Goal: Information Seeking & Learning: Check status

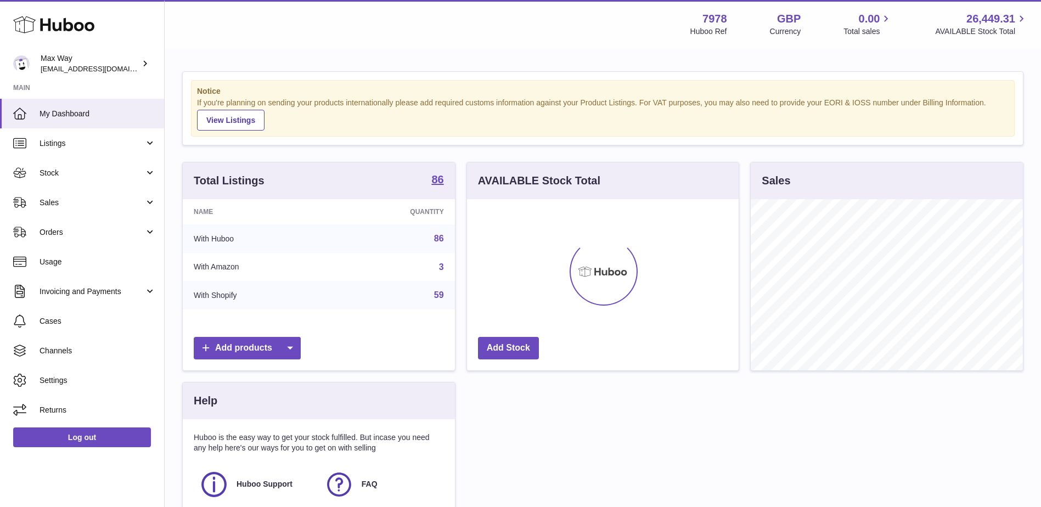
scroll to position [171, 272]
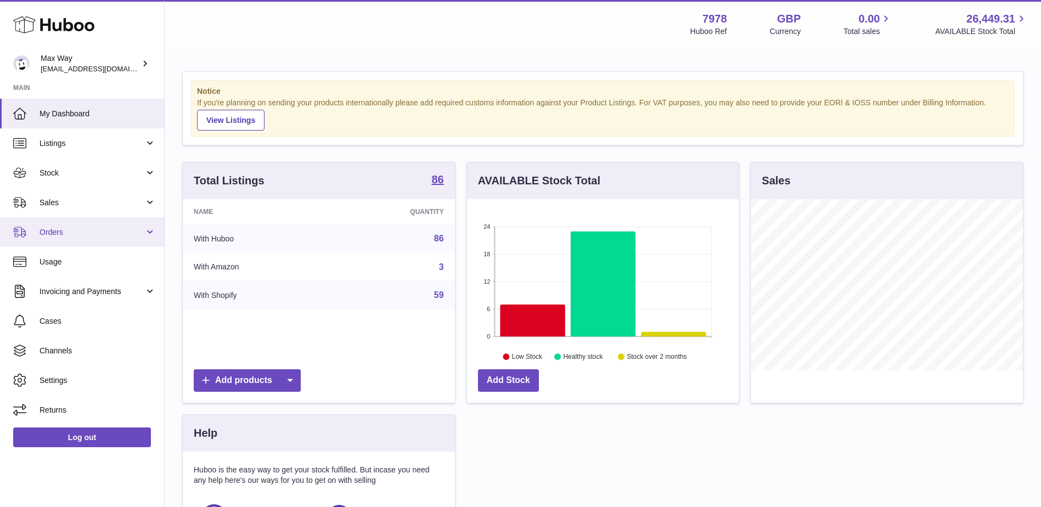
click at [53, 233] on span "Orders" at bounding box center [92, 232] width 105 height 10
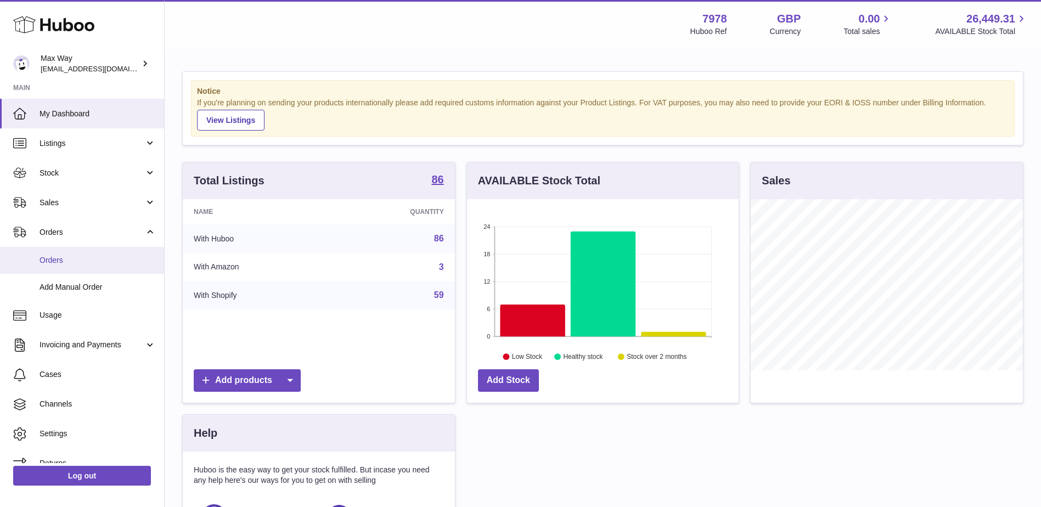
click at [51, 261] on span "Orders" at bounding box center [98, 260] width 116 height 10
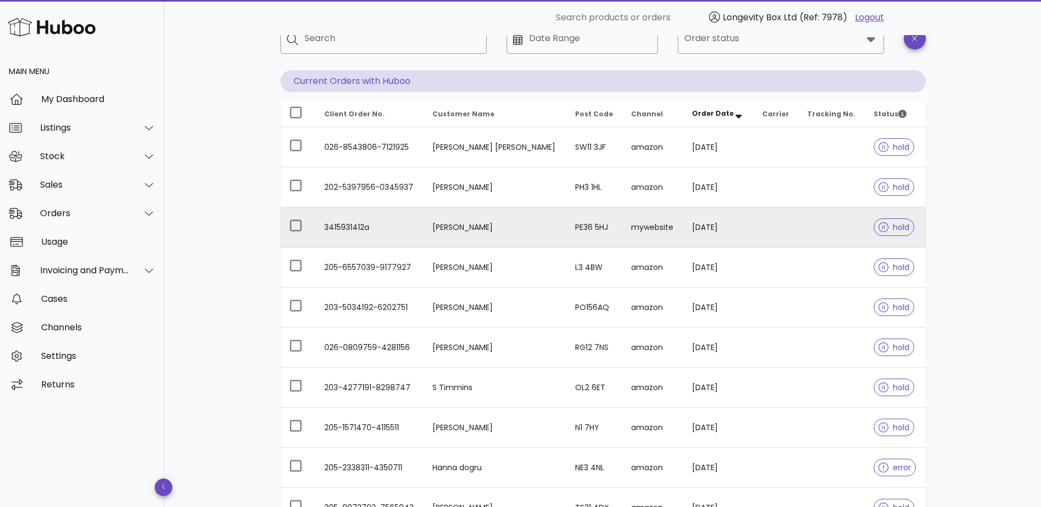
scroll to position [55, 0]
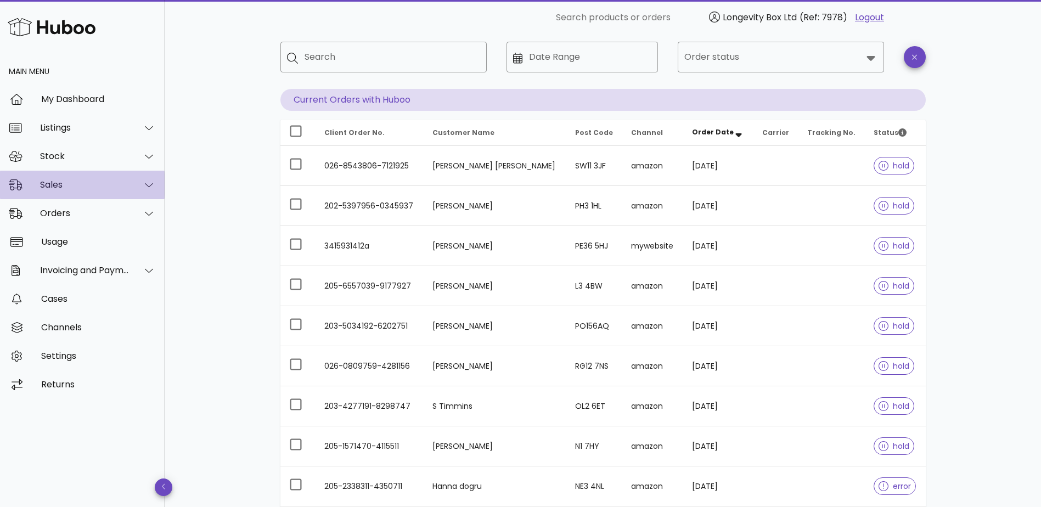
click at [100, 186] on div "Sales" at bounding box center [84, 184] width 89 height 10
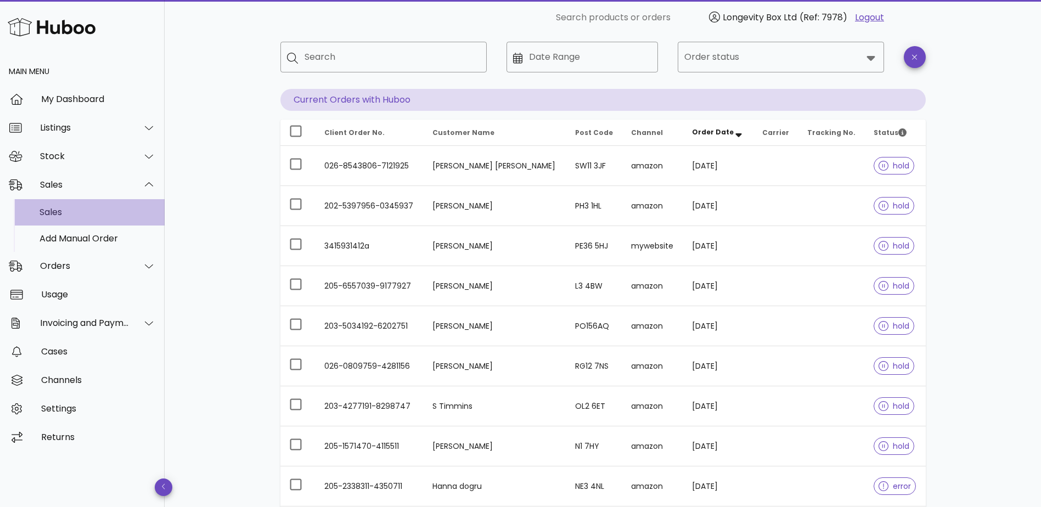
click at [81, 211] on div "Sales" at bounding box center [98, 212] width 116 height 10
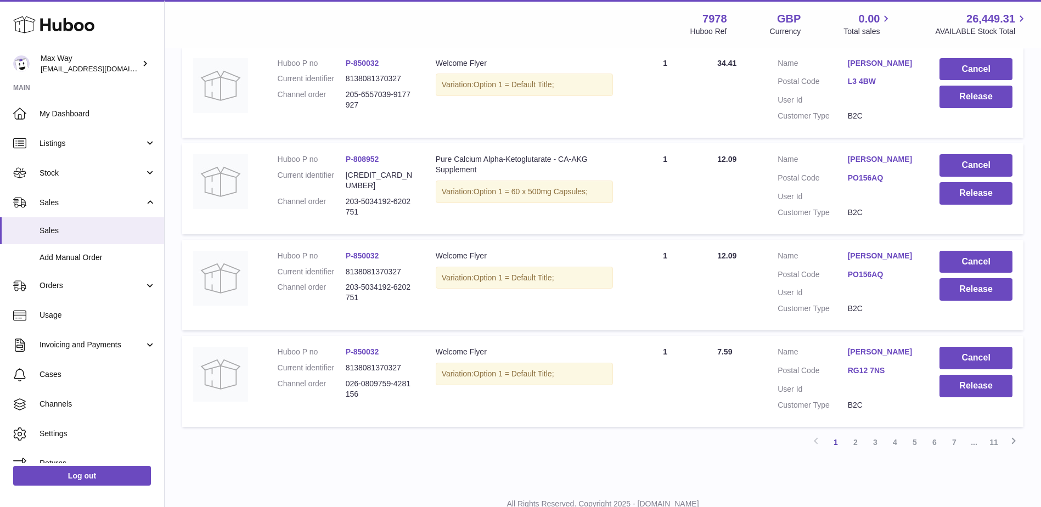
scroll to position [847, 0]
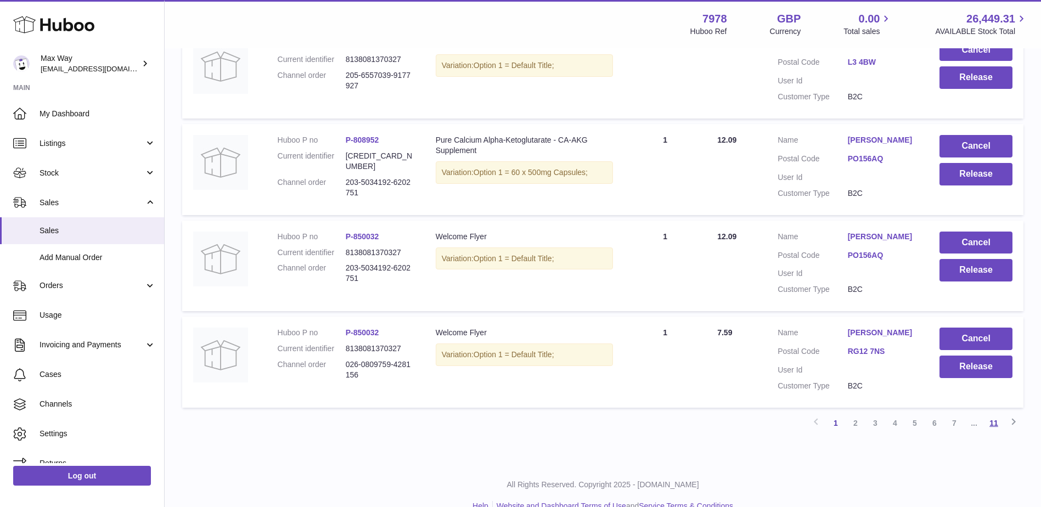
click at [998, 413] on link "11" at bounding box center [994, 423] width 20 height 20
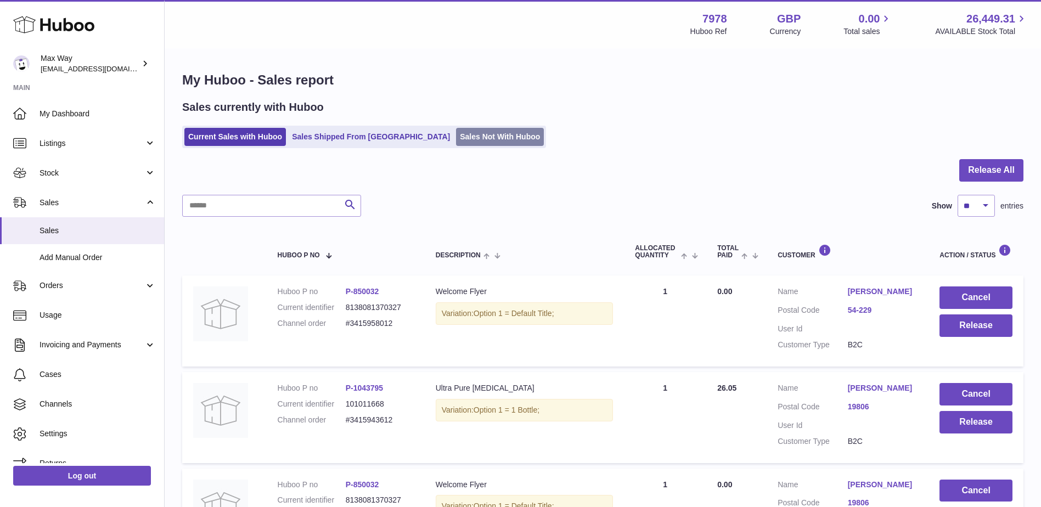
click at [471, 142] on link "Sales Not With Huboo" at bounding box center [500, 137] width 88 height 18
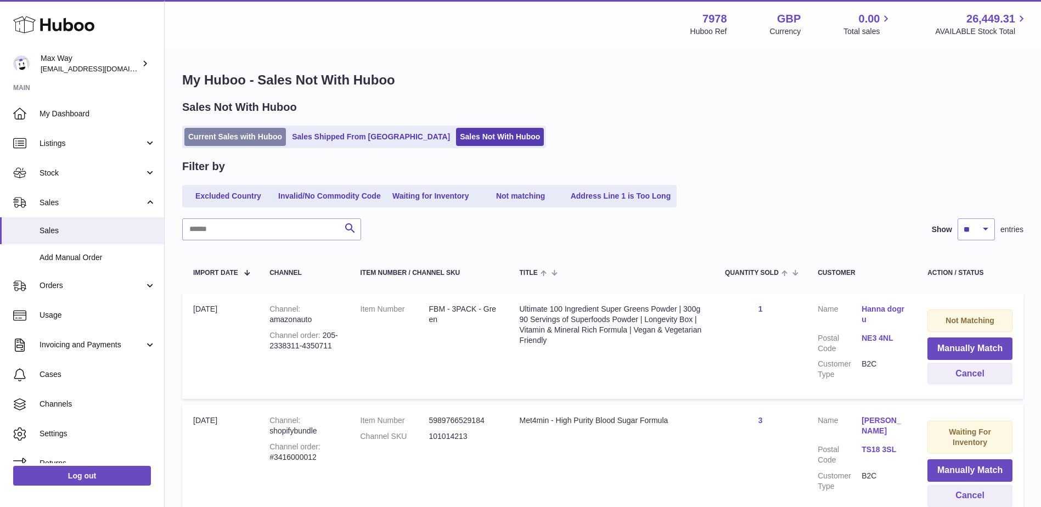
click at [231, 132] on link "Current Sales with Huboo" at bounding box center [235, 137] width 102 height 18
